Goal: Information Seeking & Learning: Learn about a topic

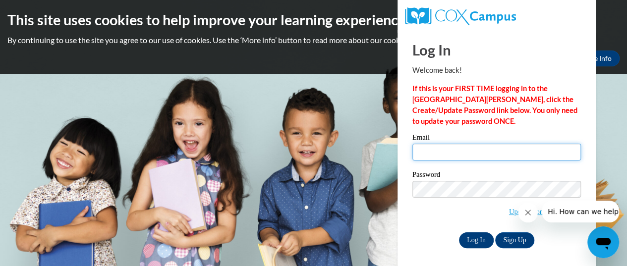
type input "tinystouch@yahoo.com"
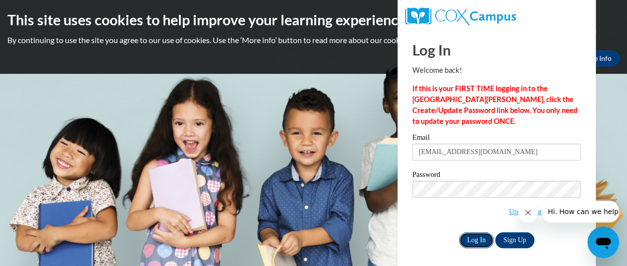
click at [480, 239] on input "Log In" at bounding box center [476, 240] width 35 height 16
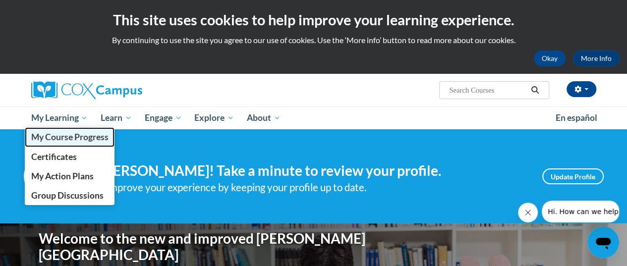
click at [63, 135] on span "My Course Progress" at bounding box center [69, 137] width 77 height 10
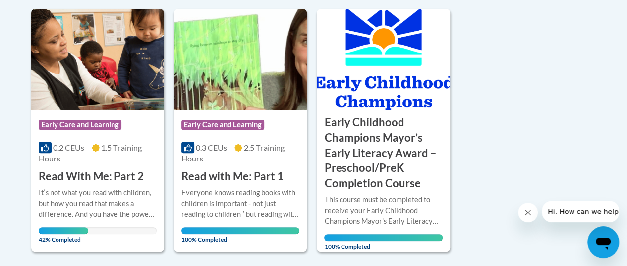
scroll to position [279, 0]
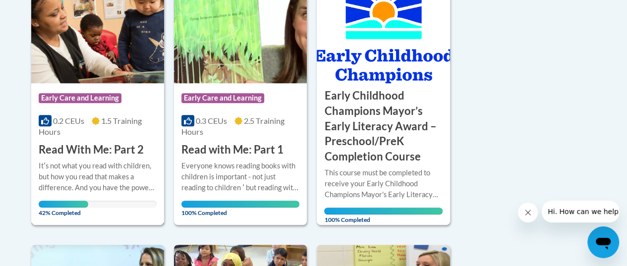
click at [79, 192] on div "Itʹs not what you read with children, but how you read that makes a difference.…" at bounding box center [98, 177] width 118 height 33
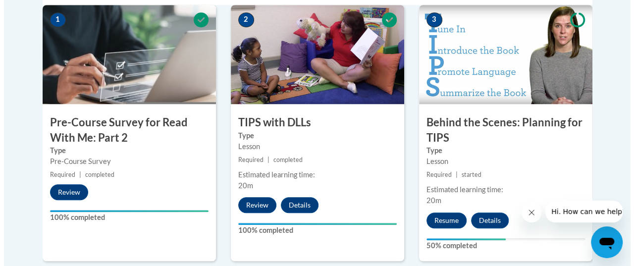
scroll to position [396, 0]
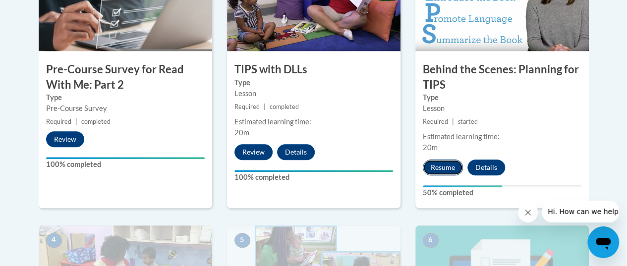
click at [430, 168] on button "Resume" at bounding box center [443, 168] width 40 height 16
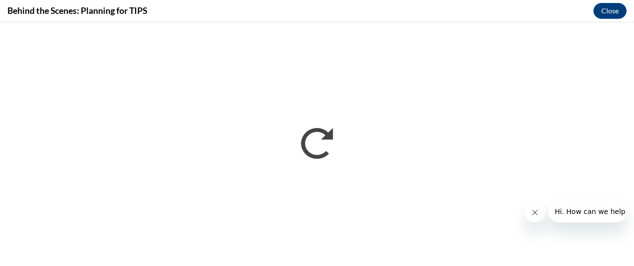
scroll to position [0, 0]
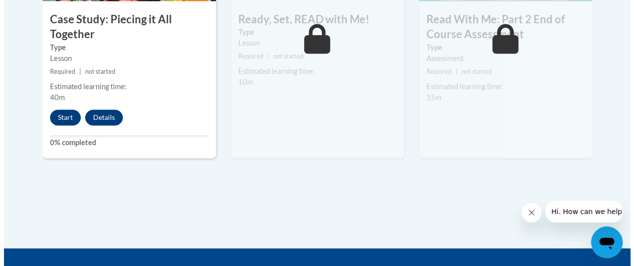
scroll to position [746, 0]
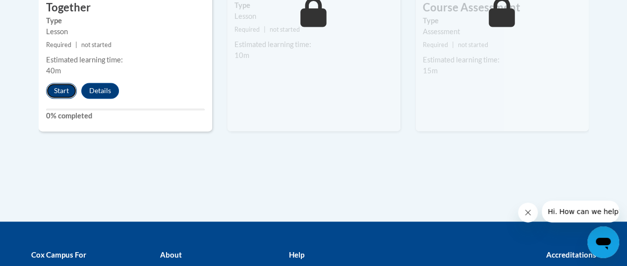
click at [62, 87] on button "Start" at bounding box center [61, 91] width 31 height 16
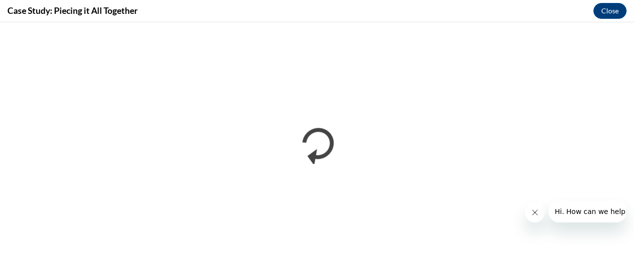
scroll to position [0, 0]
